Goal: Task Accomplishment & Management: Complete application form

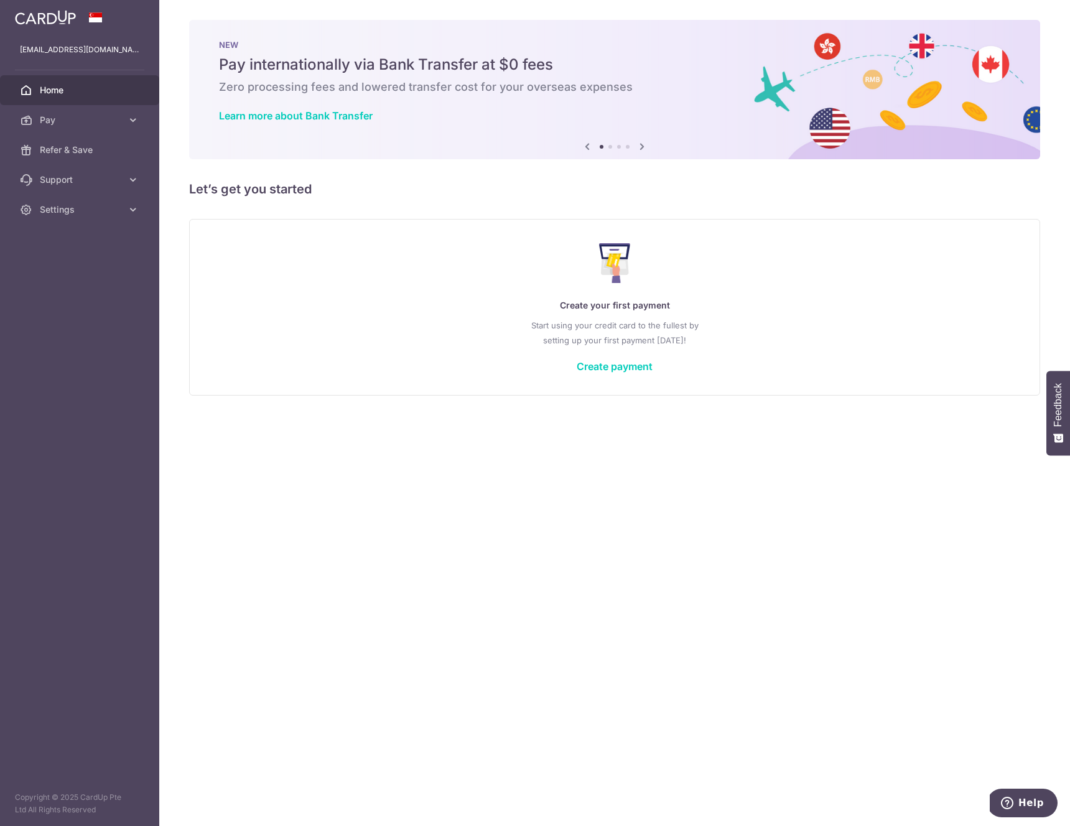
click at [389, 204] on div "× Pause Schedule Pause all future payments in this series Pause just this one p…" at bounding box center [614, 413] width 911 height 826
click at [80, 118] on span "Pay" at bounding box center [81, 120] width 82 height 12
click at [80, 149] on span "Payments" at bounding box center [81, 150] width 82 height 12
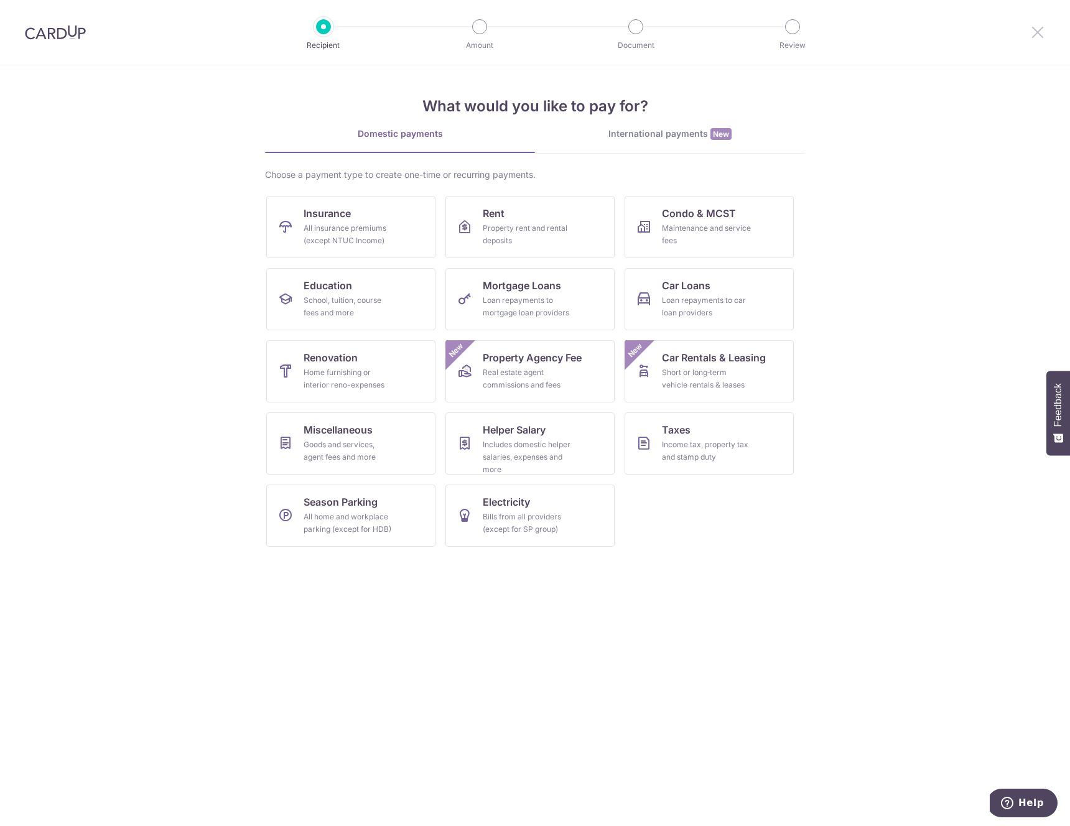
drag, startPoint x: 1036, startPoint y: 34, endPoint x: 754, endPoint y: 2, distance: 284.3
click at [1036, 34] on icon at bounding box center [1037, 32] width 15 height 16
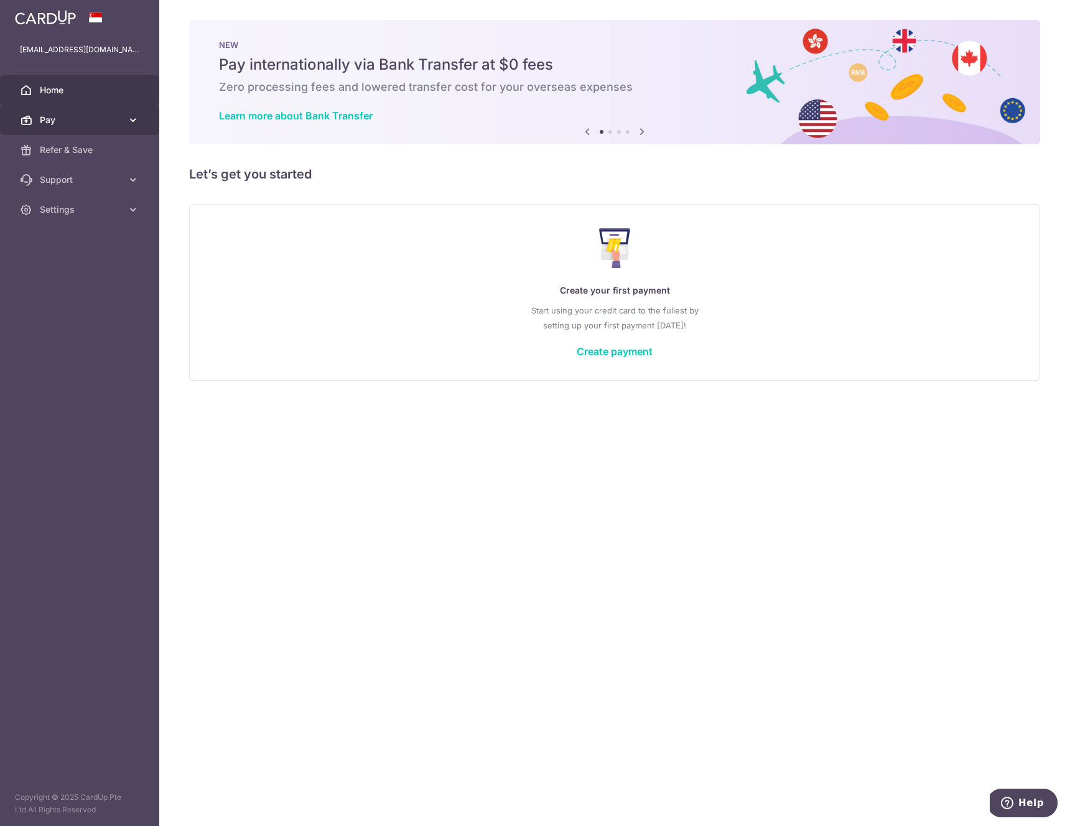
click at [85, 123] on span "Pay" at bounding box center [81, 120] width 82 height 12
click at [77, 153] on span "Payments" at bounding box center [81, 150] width 82 height 12
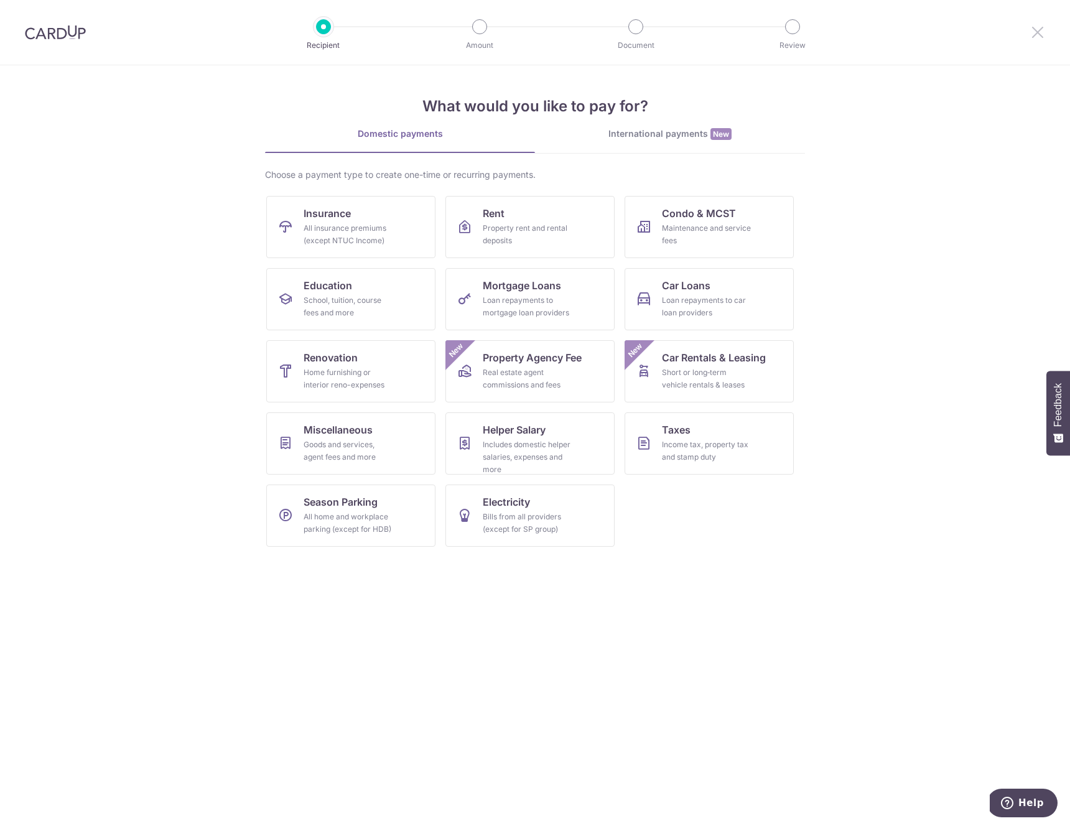
click at [1038, 26] on icon at bounding box center [1037, 32] width 15 height 16
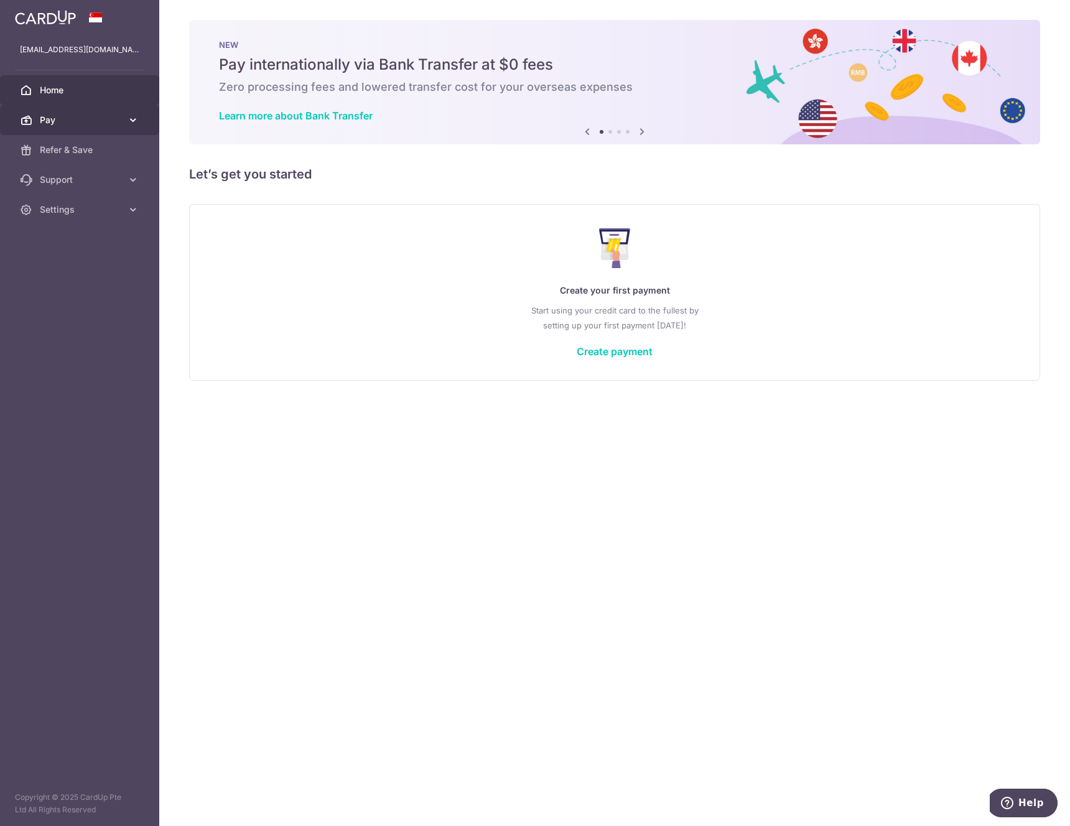
click at [76, 127] on link "Pay" at bounding box center [79, 120] width 159 height 30
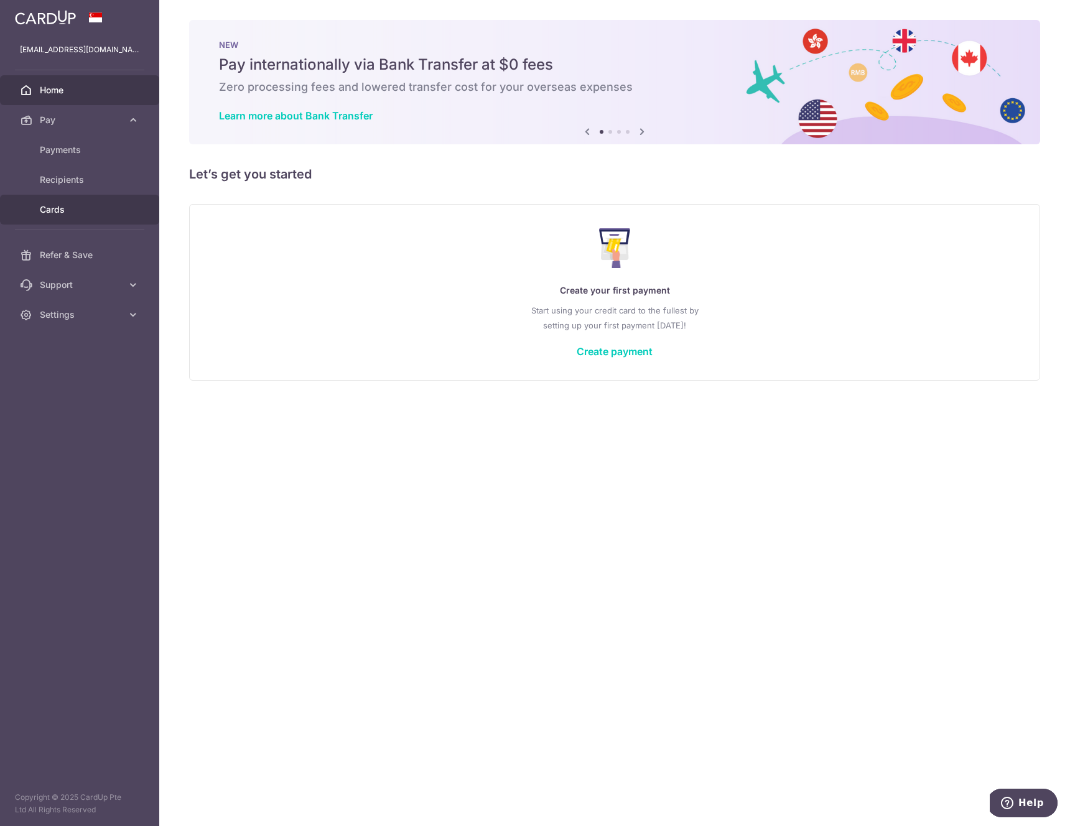
click at [77, 211] on span "Cards" at bounding box center [81, 209] width 82 height 12
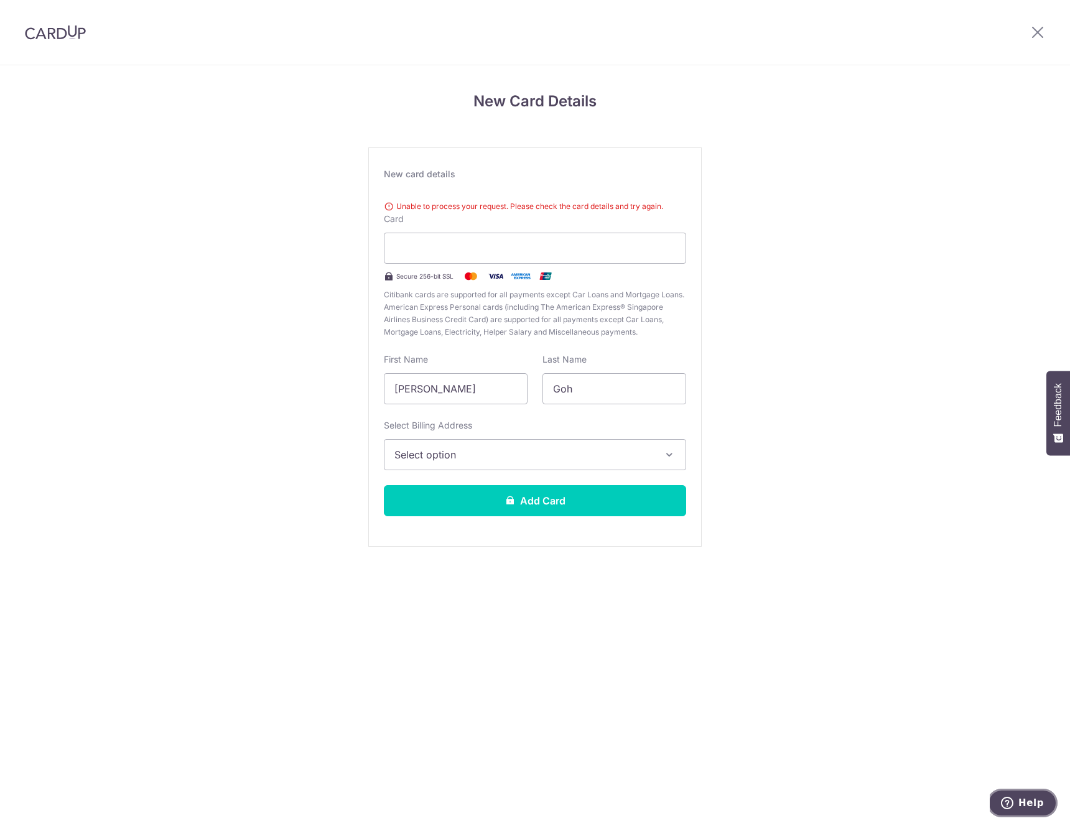
click at [1036, 789] on button "Help" at bounding box center [1022, 803] width 70 height 29
click html "Help"
click at [454, 189] on div "New card details Unable to process your request. Please check the card details …" at bounding box center [535, 346] width 334 height 399
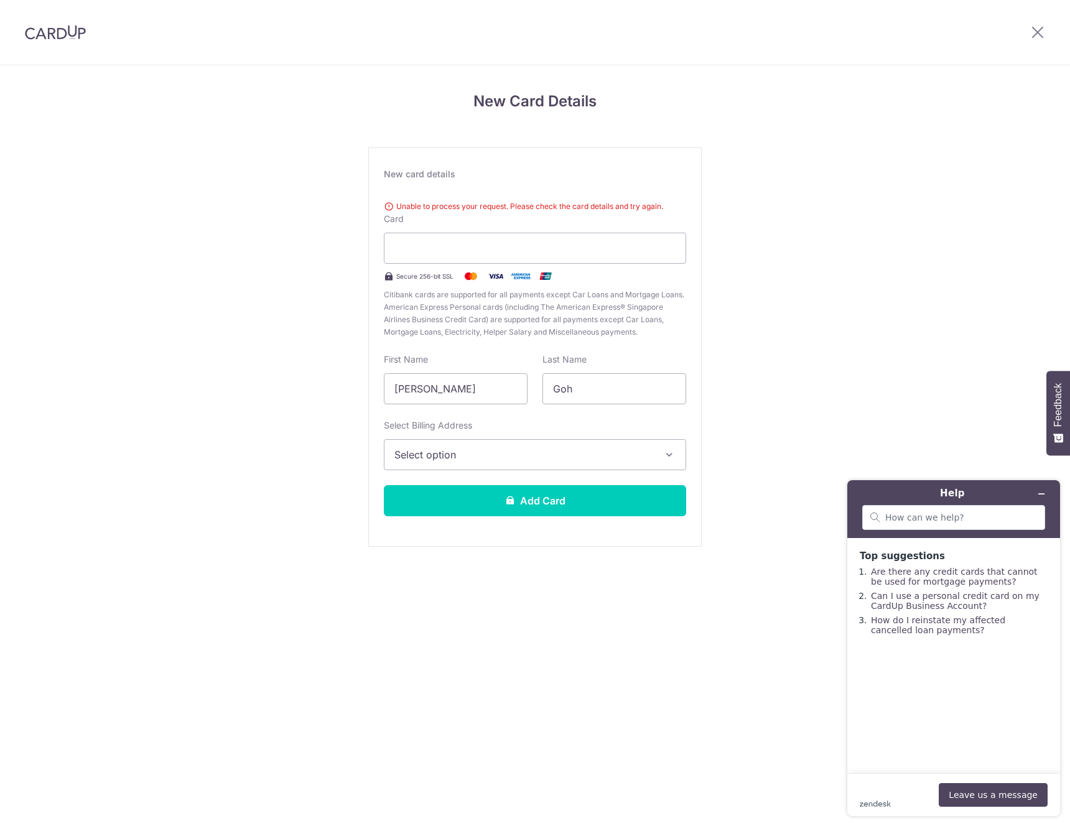
click at [811, 381] on div "New Card Details New card details Unable to process your request. Please check …" at bounding box center [535, 335] width 1070 height 540
click at [531, 103] on h4 "New Card Details" at bounding box center [535, 101] width 334 height 22
drag, startPoint x: 457, startPoint y: 398, endPoint x: 463, endPoint y: 393, distance: 8.0
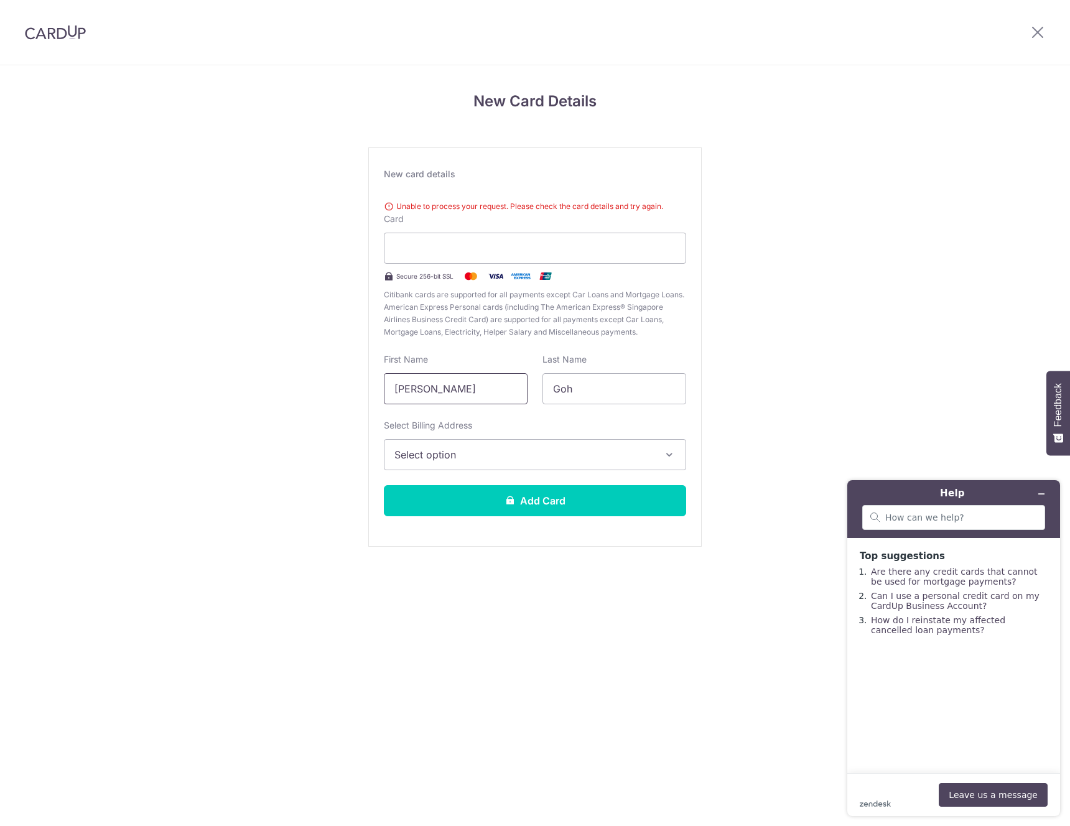
click at [457, 398] on input "Yan Xuan" at bounding box center [456, 388] width 144 height 31
click at [450, 396] on input "Yan Xuan" at bounding box center [456, 388] width 144 height 31
type input "Sherrie"
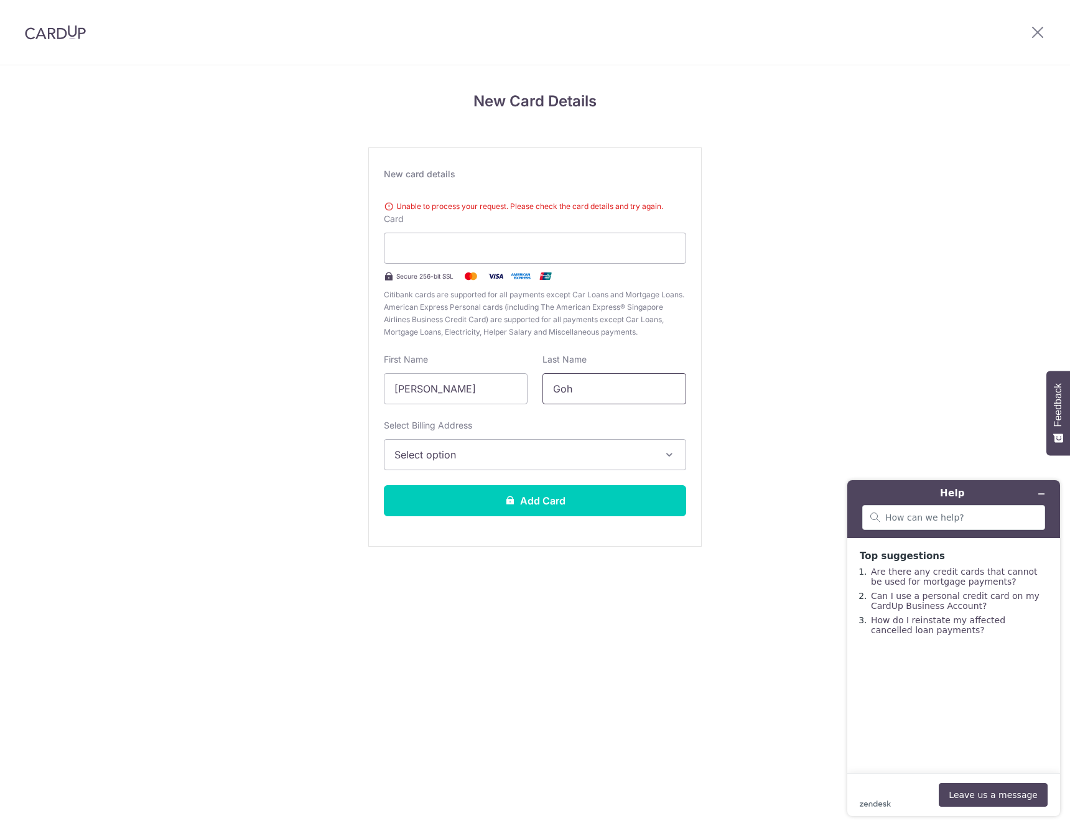
click at [566, 390] on input "Goh" at bounding box center [615, 388] width 144 height 31
type input "Lim"
click at [844, 393] on div "New Card Details New card details Unable to process your request. Please check …" at bounding box center [535, 335] width 1070 height 540
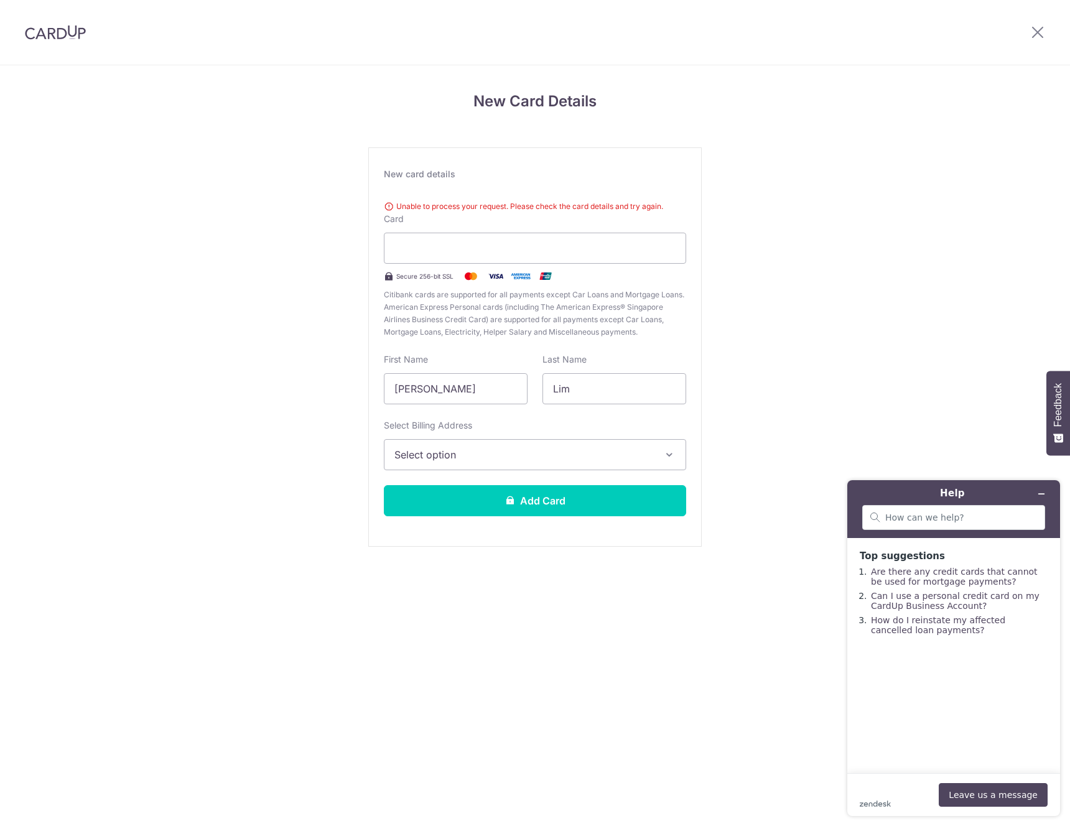
click at [428, 450] on span "Select option" at bounding box center [523, 454] width 259 height 15
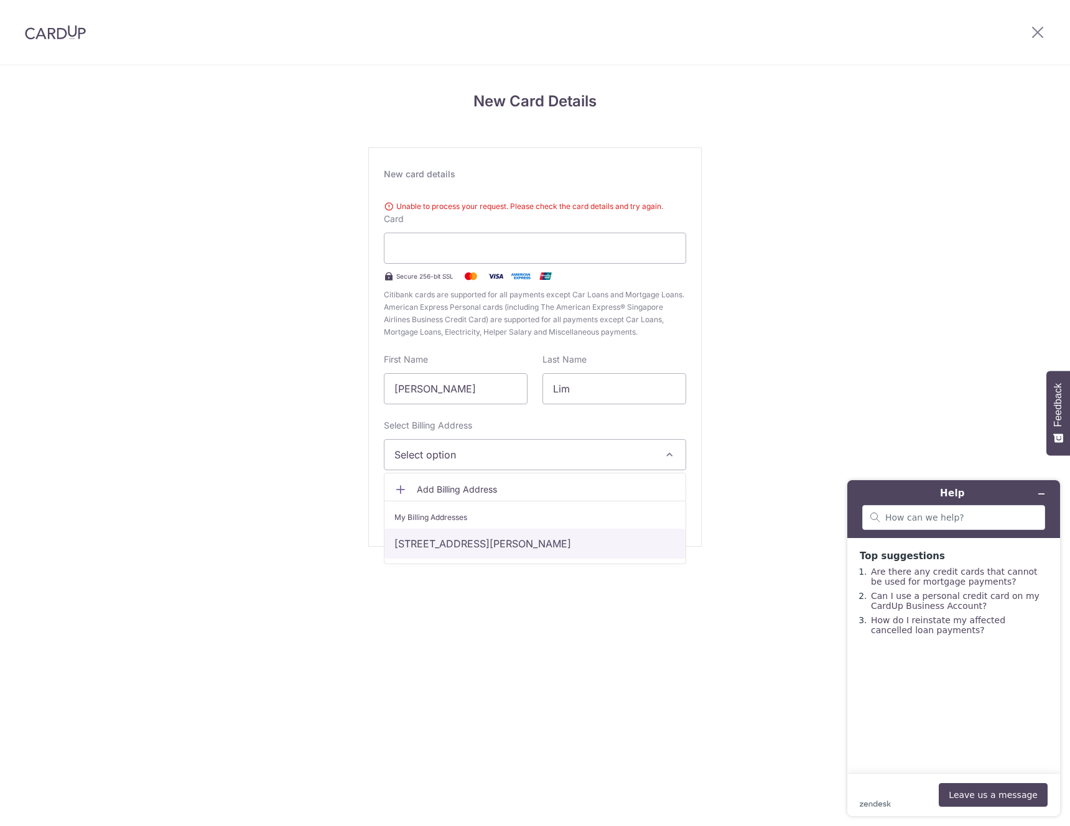
click at [442, 546] on link "222A Mount Vernon Road, #12-104, Singapore, Singapore-361222" at bounding box center [535, 544] width 301 height 30
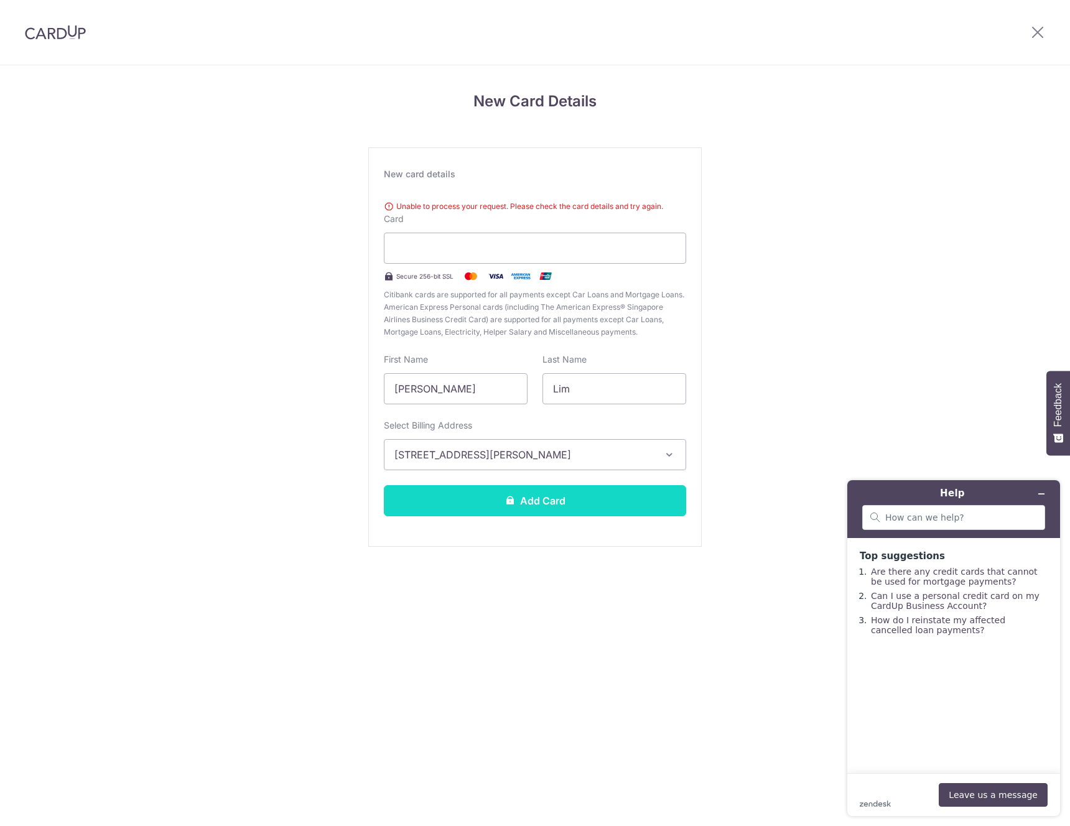
click at [564, 497] on button "Add Card" at bounding box center [535, 500] width 302 height 31
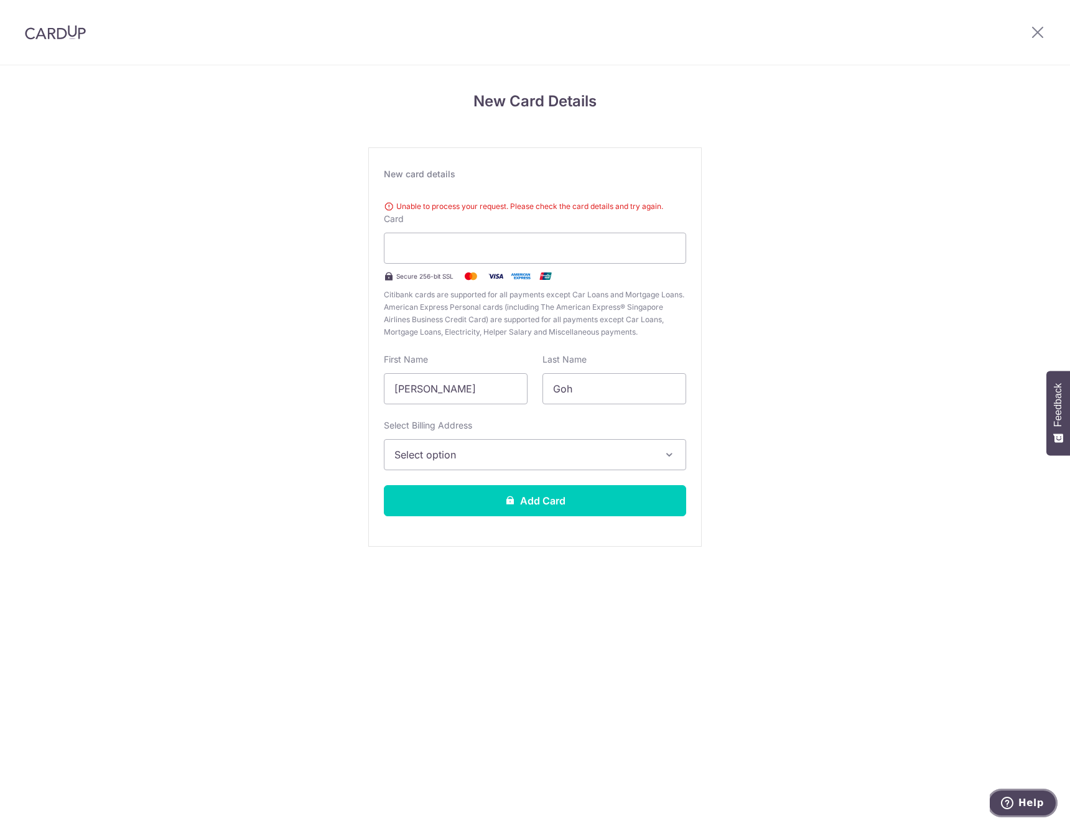
click at [1023, 810] on button "Help" at bounding box center [1022, 803] width 70 height 29
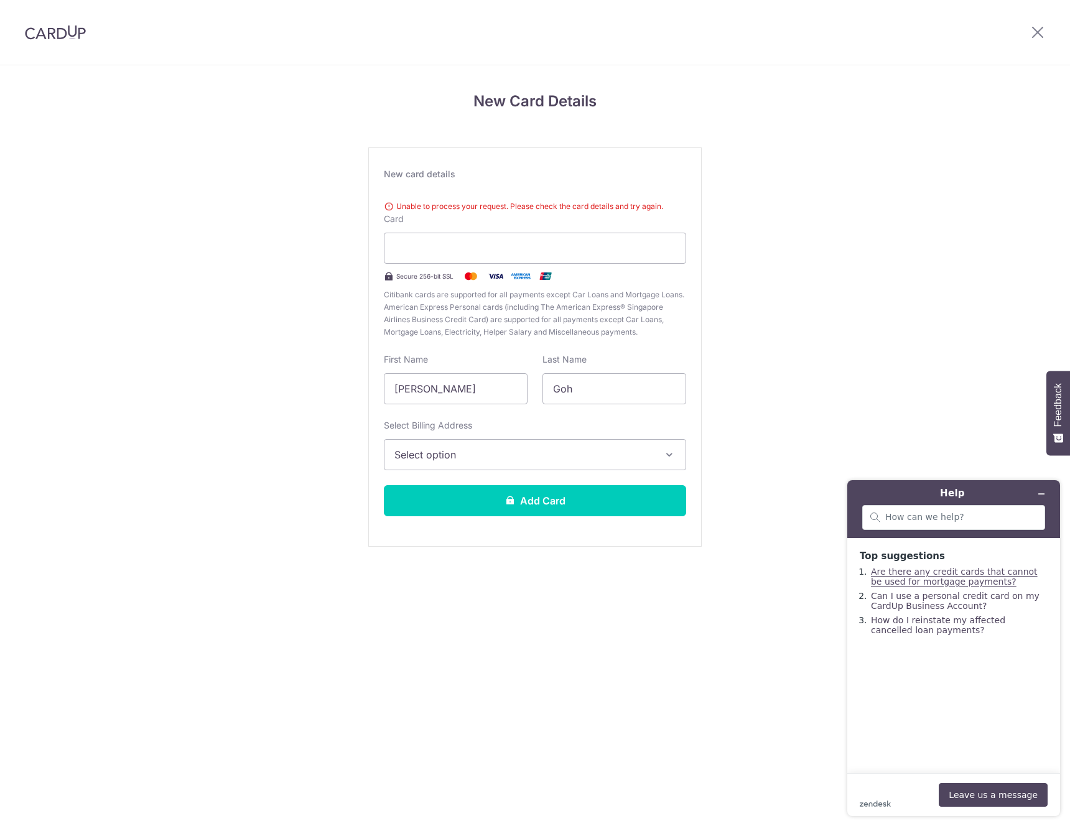
click at [954, 579] on link "Are there any credit cards that cannot be used for mortgage payments?" at bounding box center [954, 577] width 167 height 20
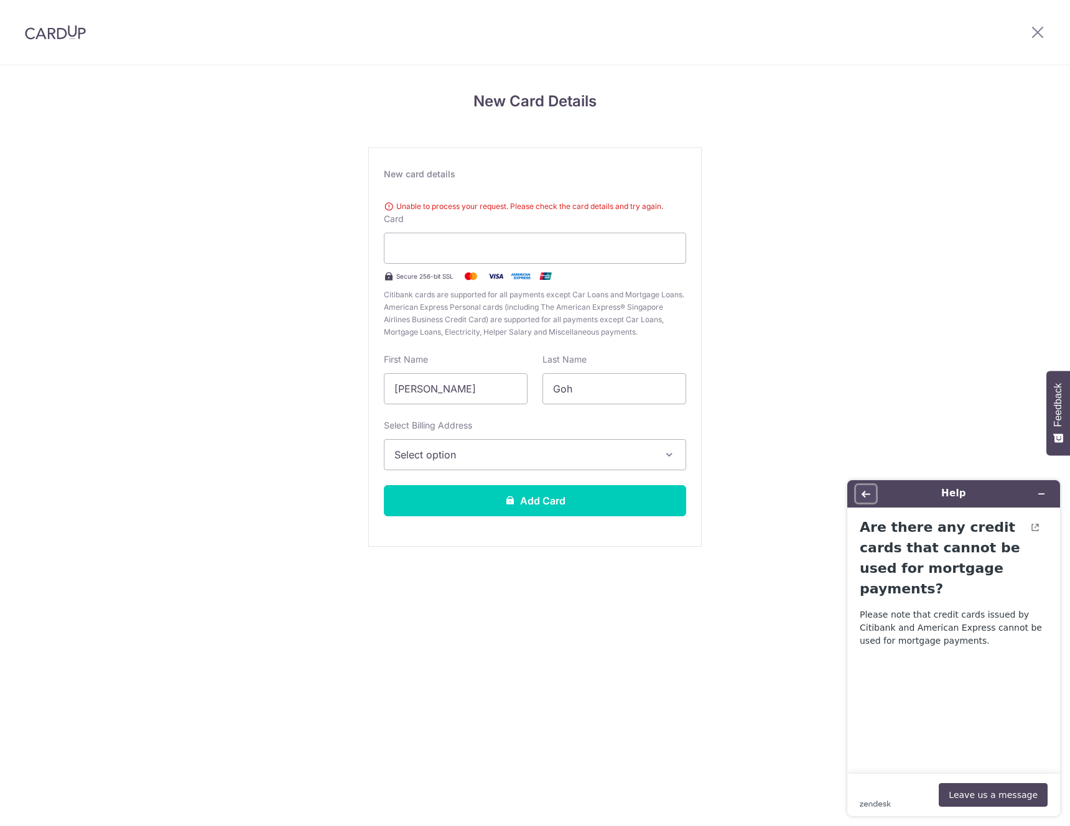
click at [860, 493] on button "Back" at bounding box center [866, 493] width 20 height 17
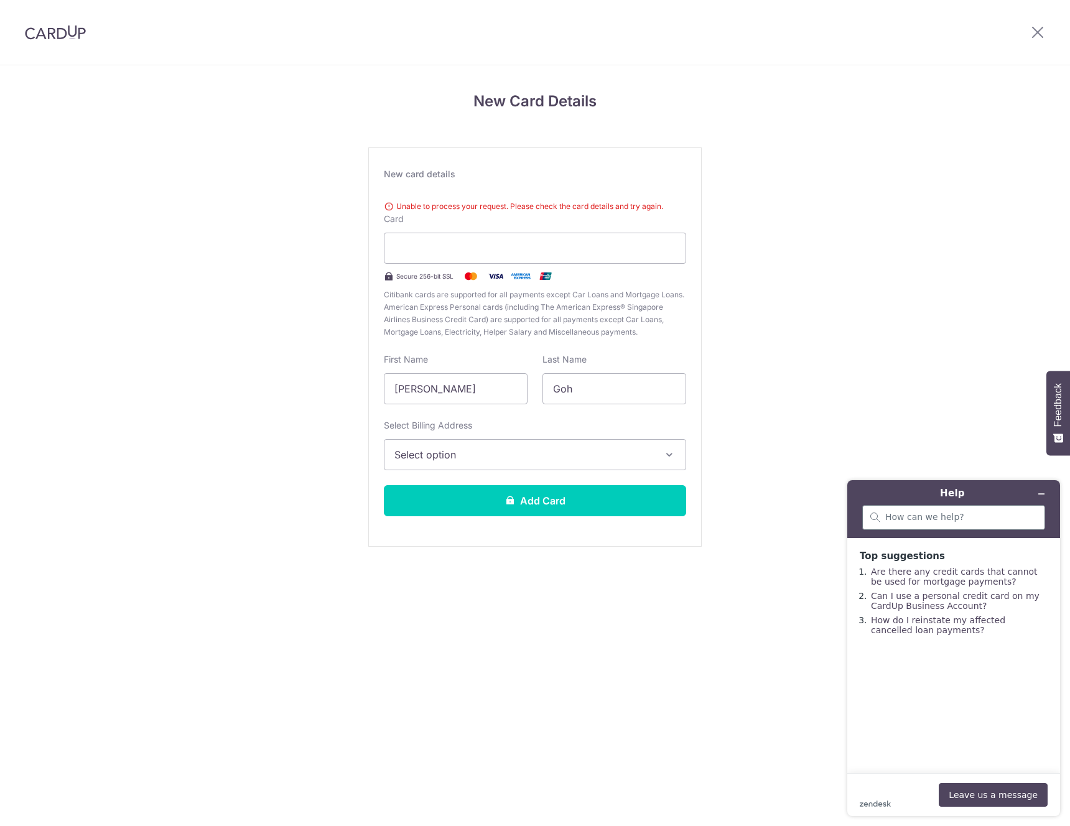
drag, startPoint x: 931, startPoint y: 507, endPoint x: 929, endPoint y: 521, distance: 13.8
click at [930, 511] on div at bounding box center [953, 517] width 183 height 25
click at [929, 521] on input "search" at bounding box center [961, 517] width 152 height 11
type input "live"
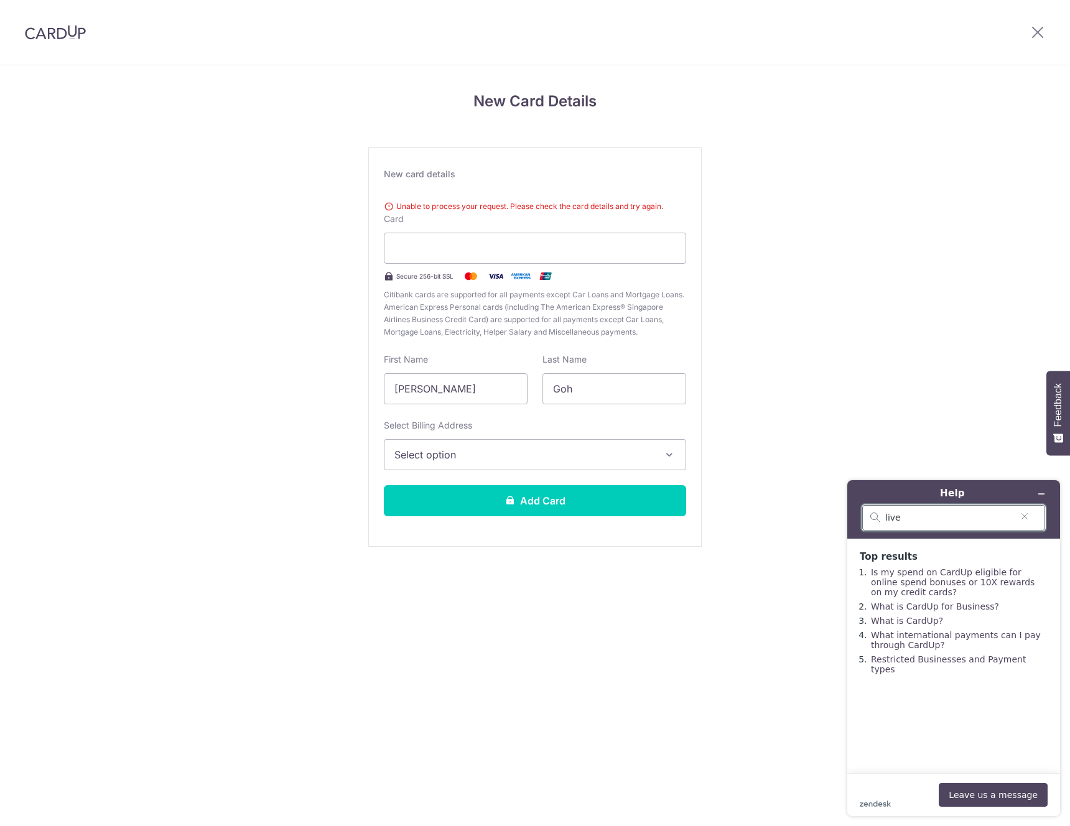
click at [910, 513] on input "live" at bounding box center [948, 518] width 127 height 11
click at [911, 513] on input "live" at bounding box center [948, 518] width 127 height 11
click at [1001, 795] on button "Leave us a message" at bounding box center [993, 795] width 109 height 24
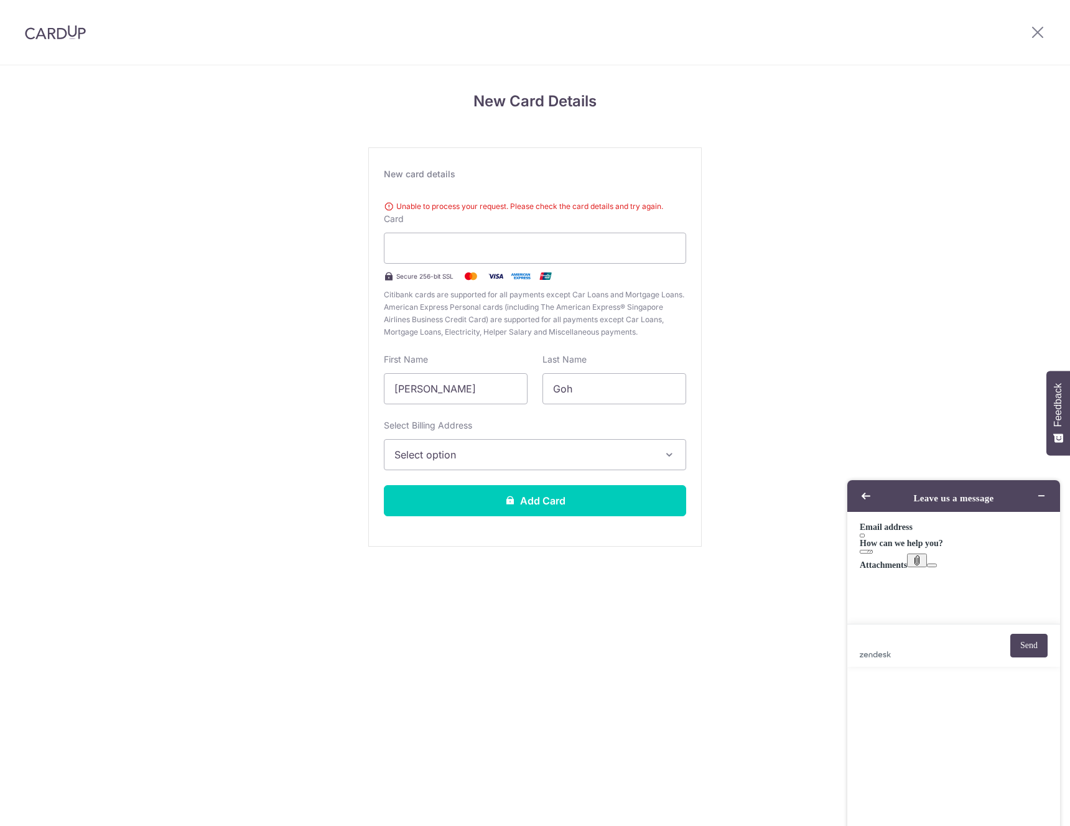
click at [865, 538] on input "Email address" at bounding box center [862, 536] width 5 height 4
type input "[EMAIL_ADDRESS][DOMAIN_NAME]"
click at [873, 554] on textarea "How can we help you?" at bounding box center [866, 552] width 13 height 4
click at [873, 554] on textarea "hi may i check why" at bounding box center [866, 552] width 13 height 4
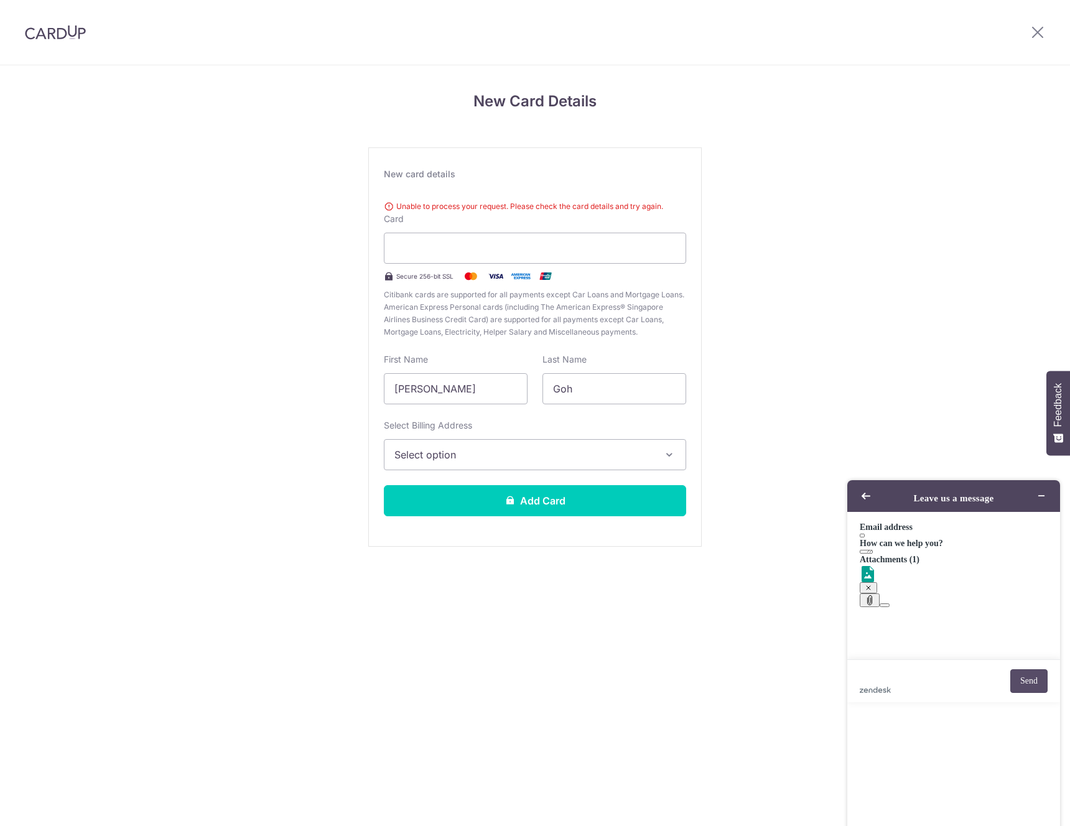
type textarea "hi may i check why i cannot add in my dbs altitude card? Although cardup was it…"
click at [1030, 693] on button "Send" at bounding box center [1028, 682] width 37 height 24
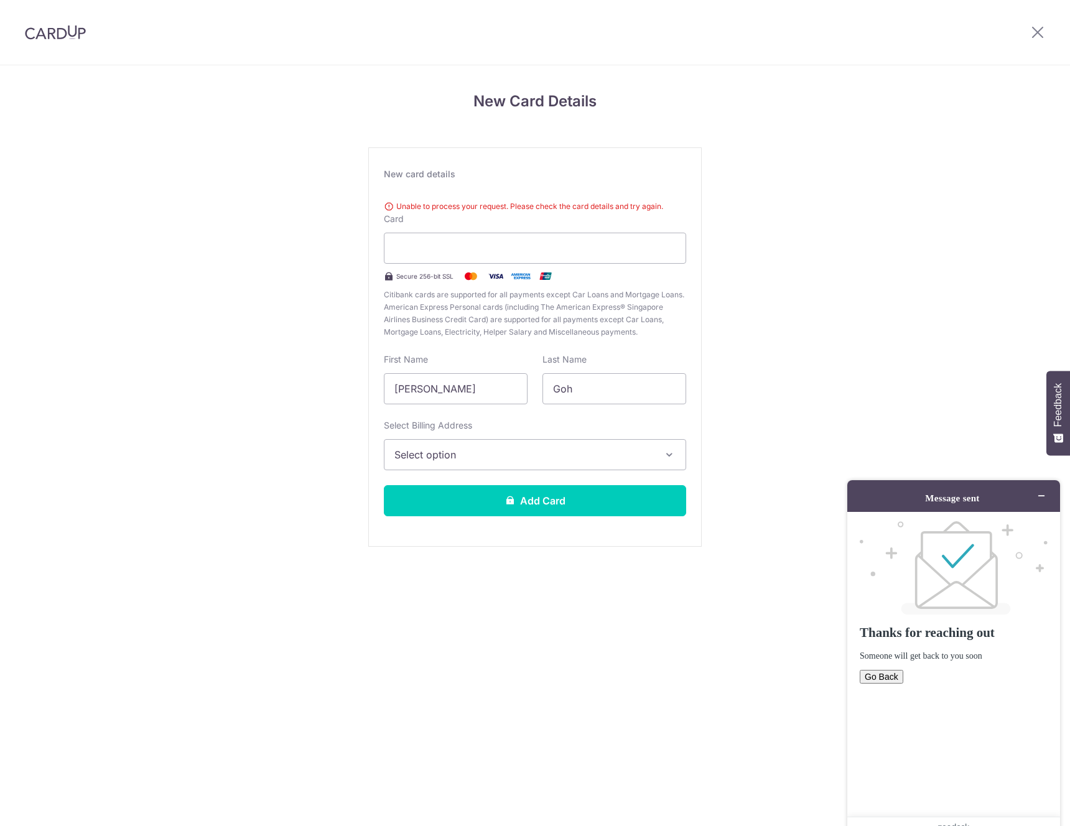
click at [784, 353] on div "New Card Details New card details Unable to process your request. Please check …" at bounding box center [535, 335] width 1070 height 540
click at [486, 318] on span "Citibank cards are supported for all payments except Car Loans and Mortgage Loa…" at bounding box center [535, 314] width 302 height 50
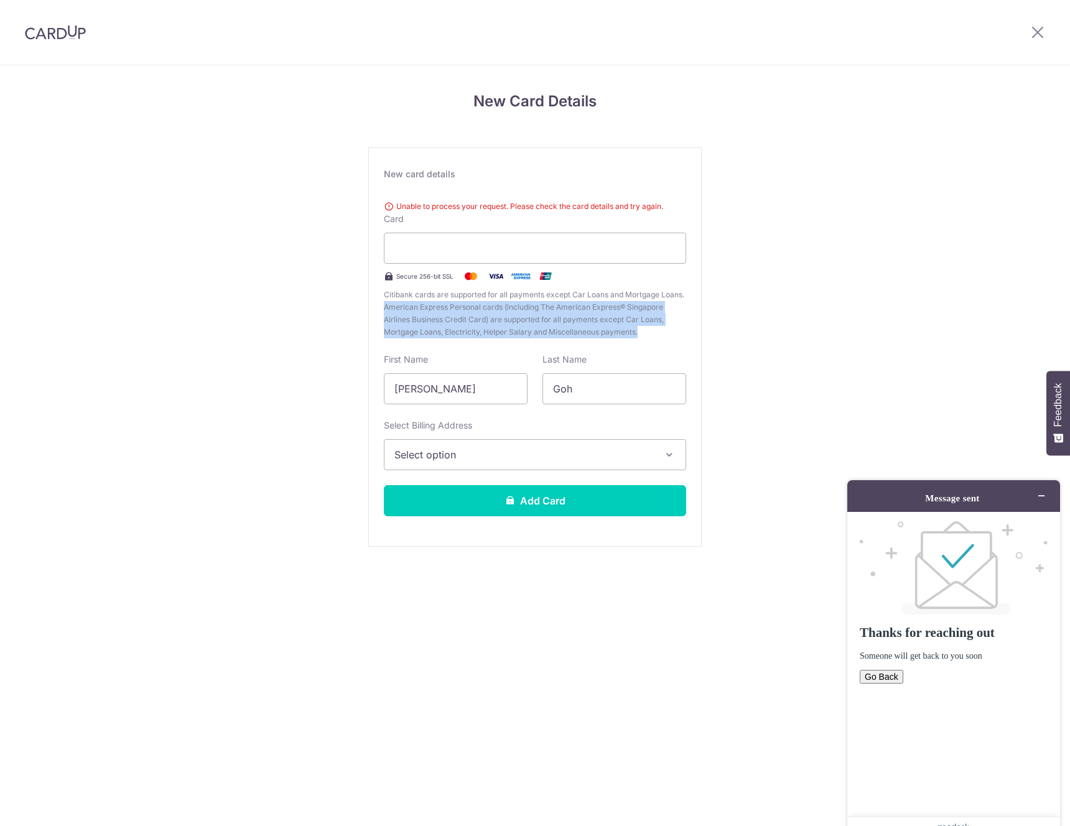
click at [486, 318] on span "Citibank cards are supported for all payments except Car Loans and Mortgage Loa…" at bounding box center [535, 314] width 302 height 50
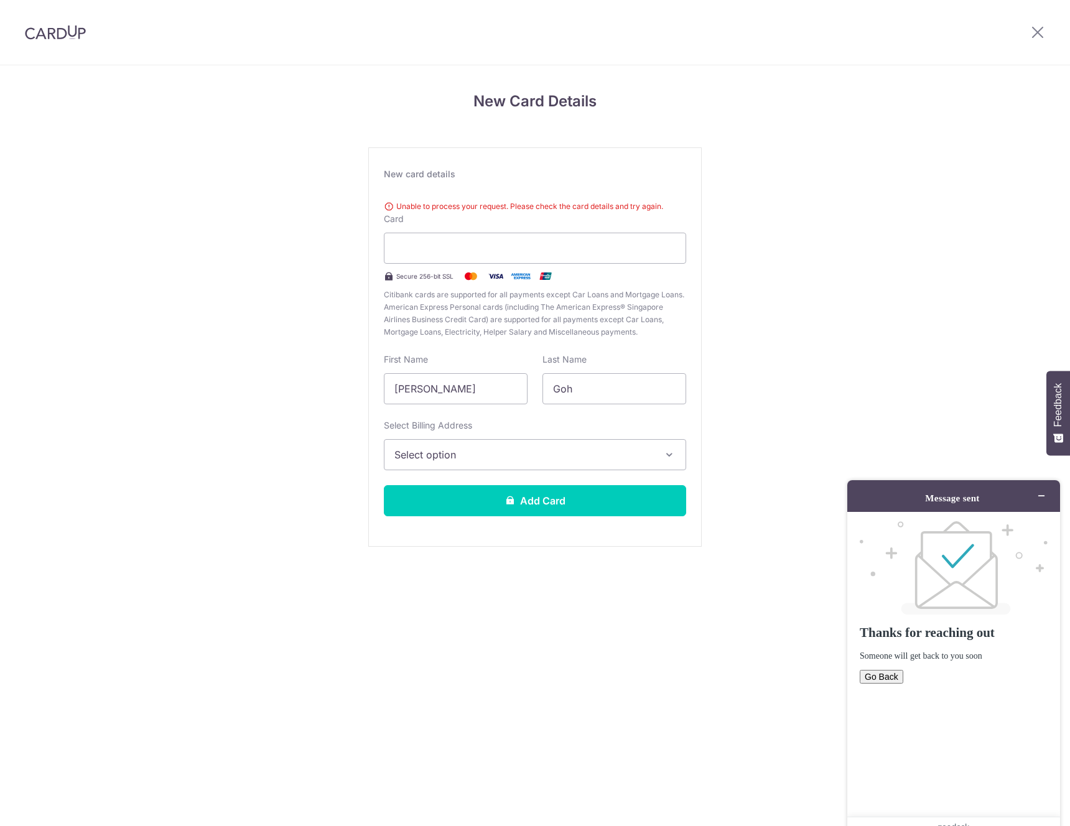
drag, startPoint x: 375, startPoint y: 274, endPoint x: 401, endPoint y: 271, distance: 26.3
click at [377, 273] on div "New card details Unable to process your request. Please check the card details …" at bounding box center [535, 346] width 334 height 399
click at [401, 278] on span "Secure 256-bit SSL" at bounding box center [424, 276] width 57 height 10
click at [402, 278] on span "Secure 256-bit SSL" at bounding box center [424, 276] width 57 height 10
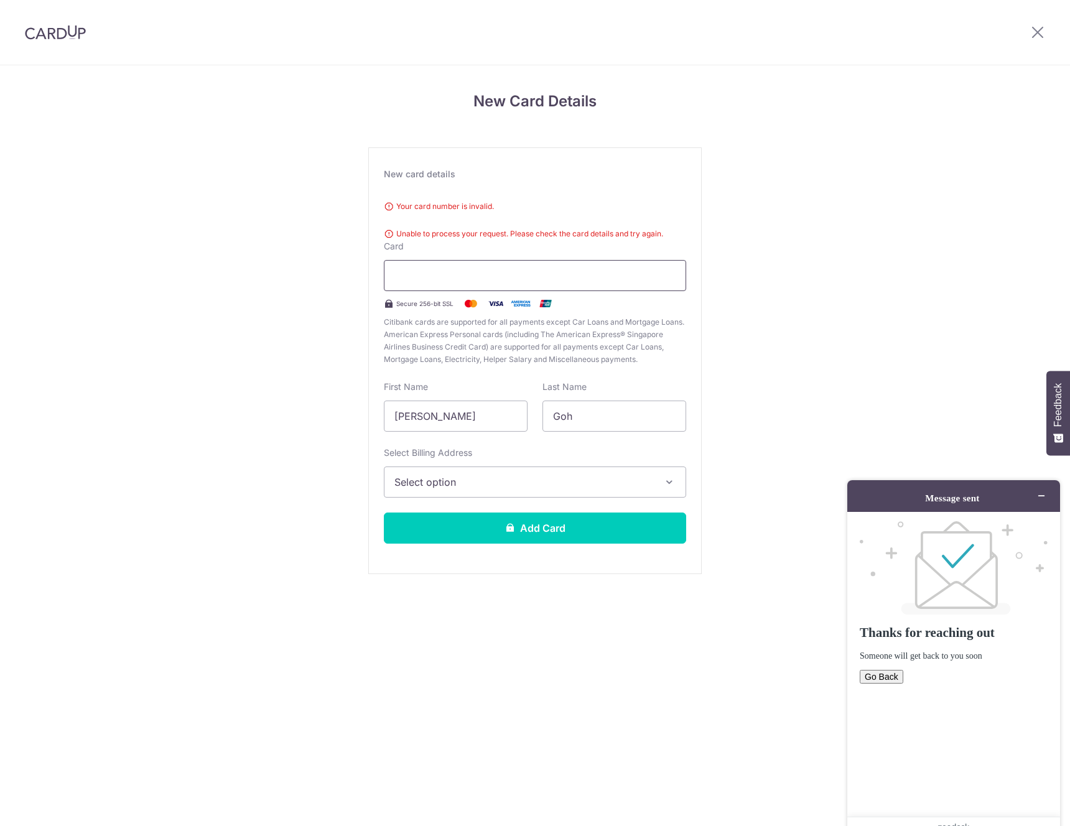
click at [676, 278] on div at bounding box center [535, 275] width 302 height 31
click at [482, 418] on input "Yan Xuan" at bounding box center [456, 416] width 144 height 31
click at [480, 491] on button "Select option" at bounding box center [535, 482] width 302 height 31
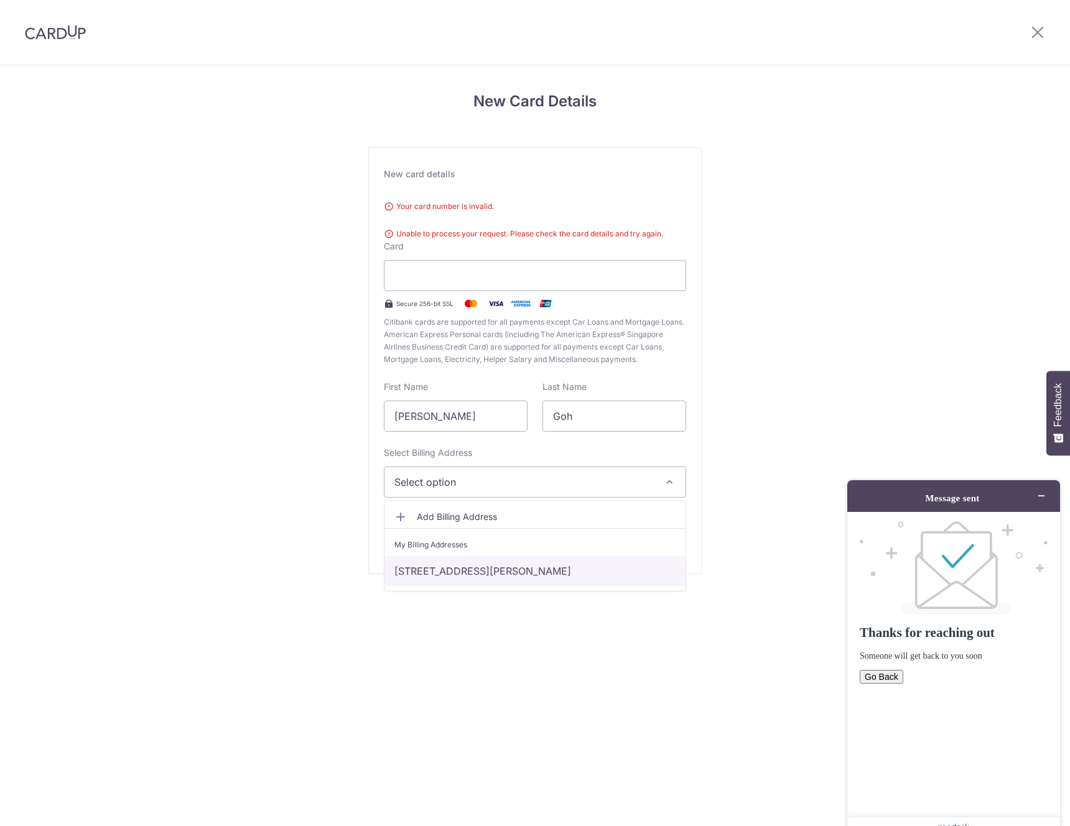
click at [465, 569] on link "222A Mount Vernon Road, #12-104, Singapore, Singapore-361222" at bounding box center [535, 571] width 301 height 30
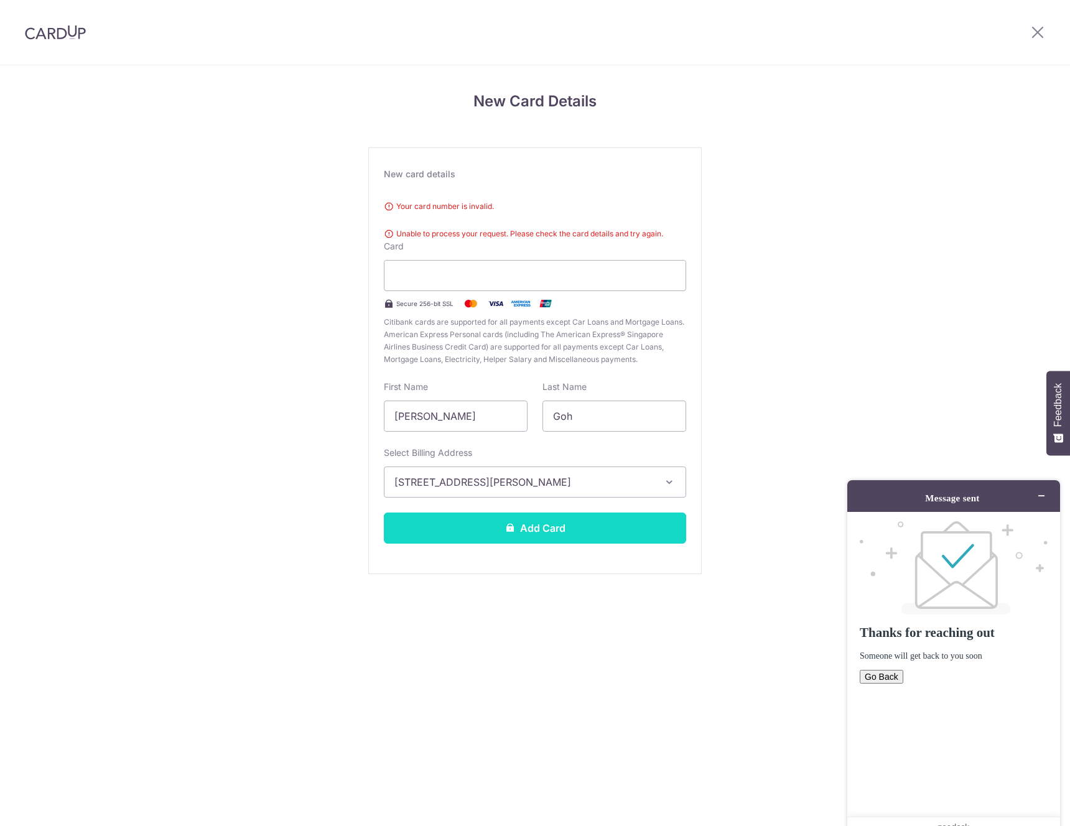
click at [520, 529] on button "Add Card" at bounding box center [535, 528] width 302 height 31
click at [526, 263] on div at bounding box center [535, 275] width 302 height 31
click at [618, 421] on input "Goh" at bounding box center [615, 416] width 144 height 31
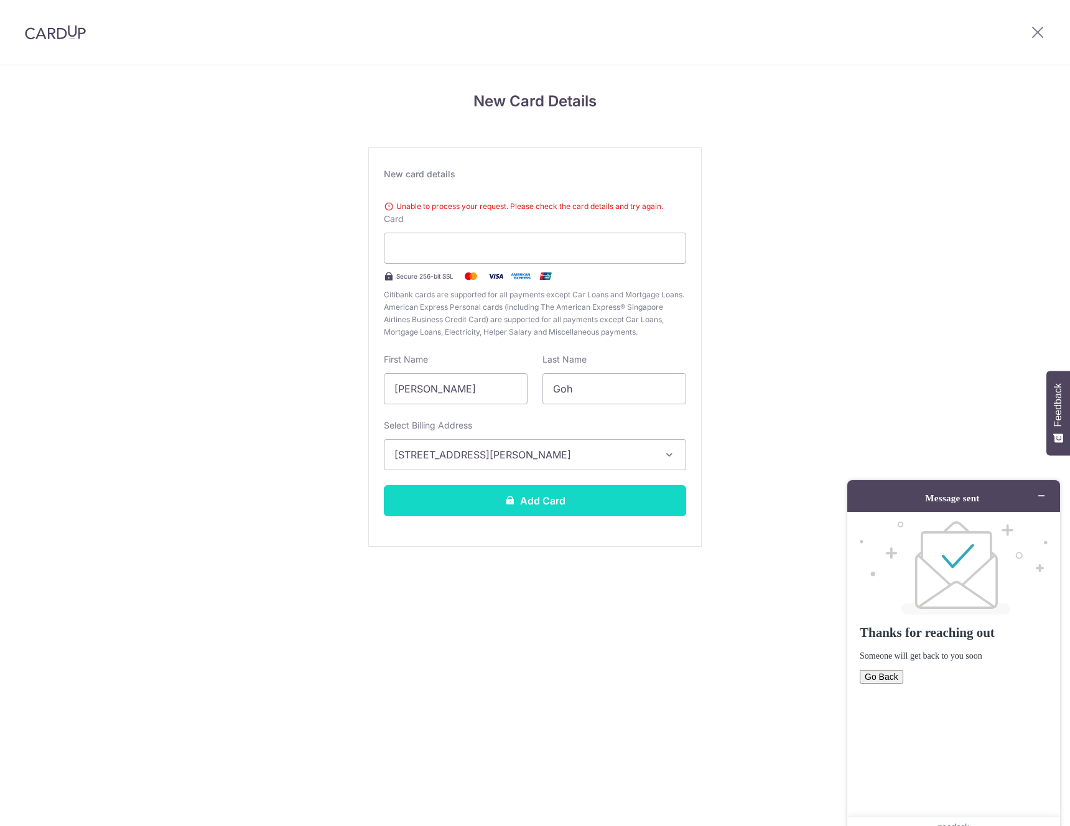
click at [604, 498] on button "Add Card" at bounding box center [535, 500] width 302 height 31
